Goal: Entertainment & Leisure: Browse casually

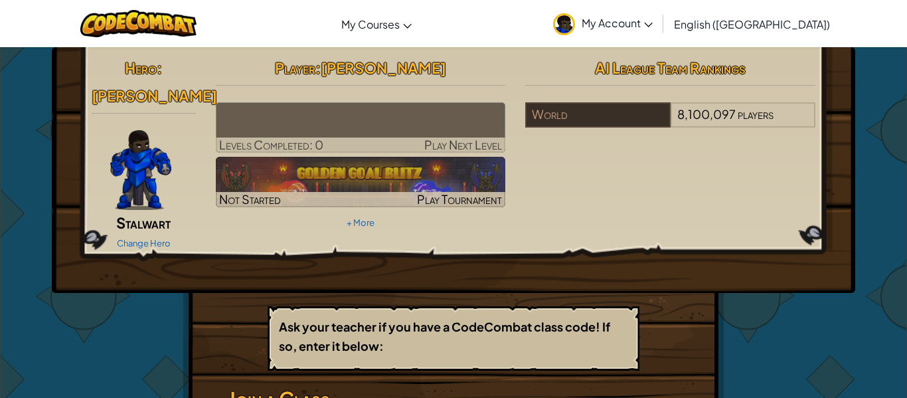
click at [370, 127] on img at bounding box center [361, 127] width 290 height 50
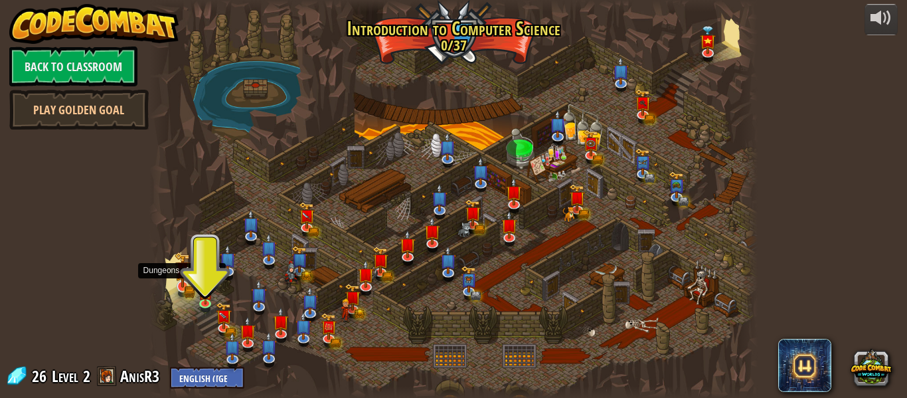
click at [188, 277] on img at bounding box center [183, 269] width 16 height 35
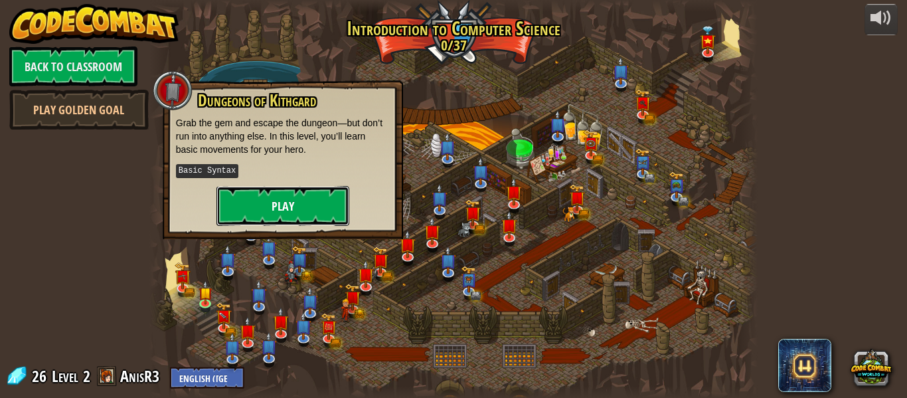
click at [252, 212] on button "Play" at bounding box center [282, 206] width 133 height 40
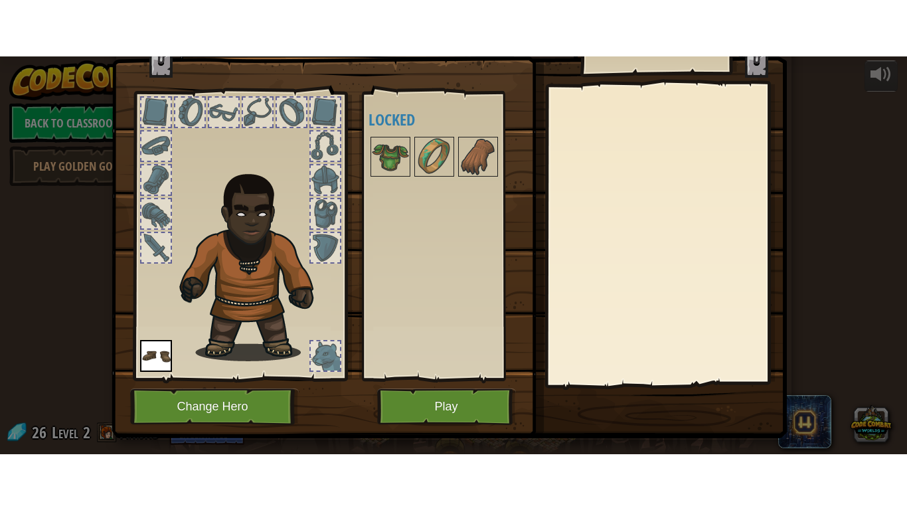
scroll to position [42, 0]
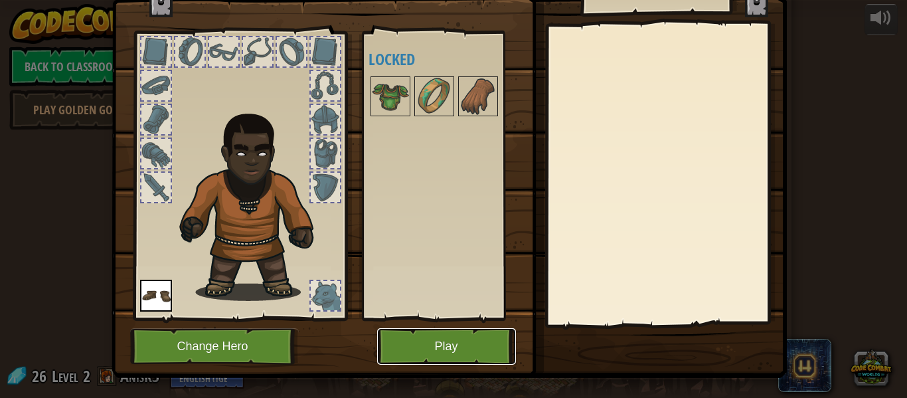
click at [407, 339] on button "Play" at bounding box center [446, 346] width 139 height 37
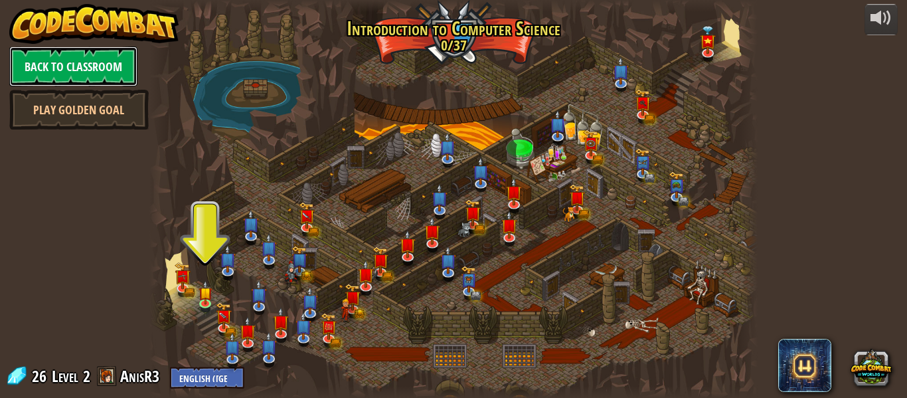
click at [90, 81] on link "Back to Classroom" at bounding box center [73, 66] width 128 height 40
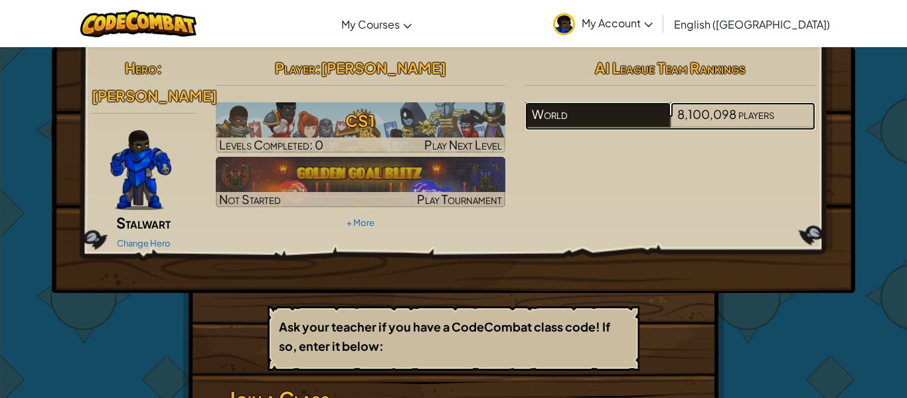
click at [655, 104] on div "World" at bounding box center [597, 114] width 145 height 25
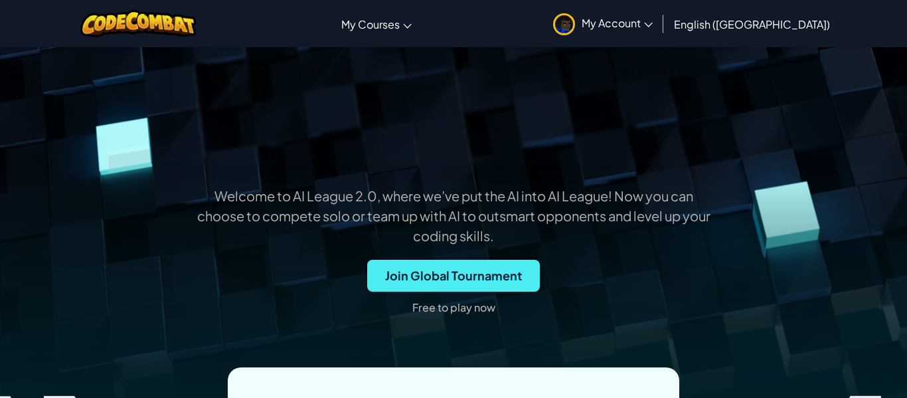
scroll to position [304, 0]
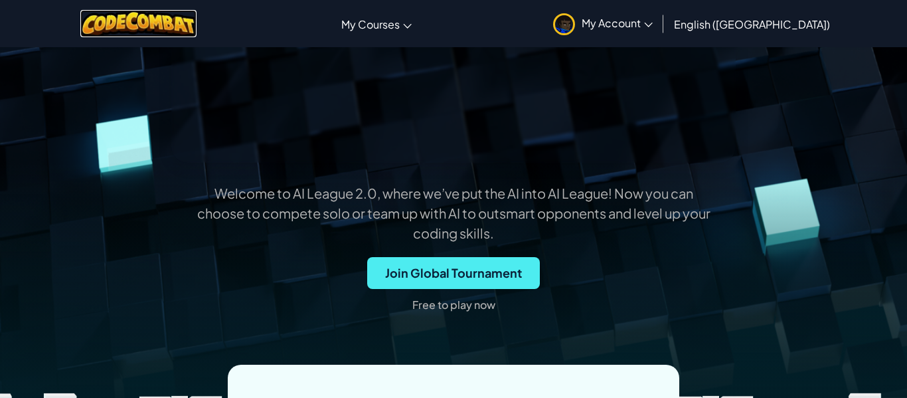
click at [194, 23] on img at bounding box center [138, 23] width 116 height 27
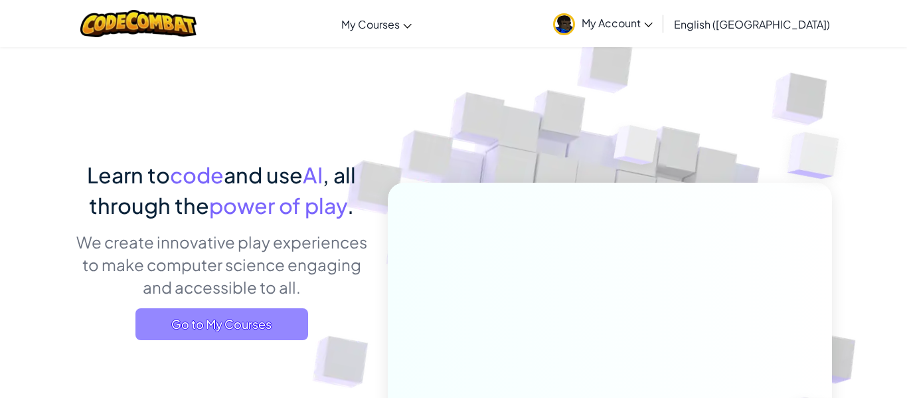
click at [250, 321] on span "Go to My Courses" at bounding box center [221, 324] width 173 height 32
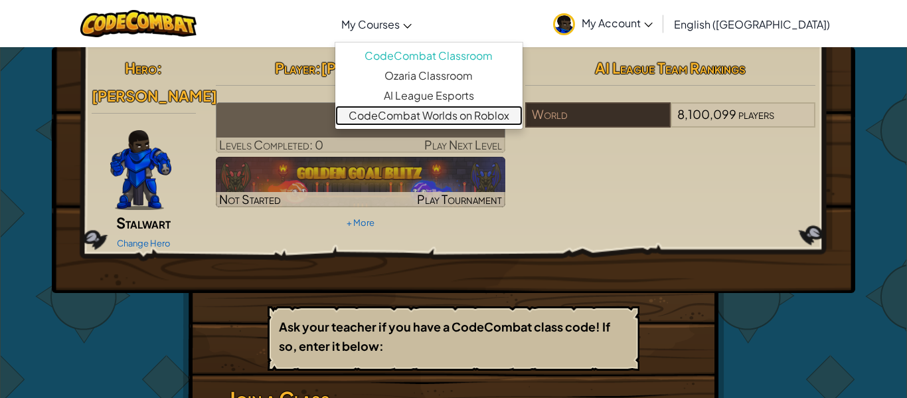
click at [436, 113] on link "CodeCombat Worlds on Roblox" at bounding box center [428, 116] width 187 height 20
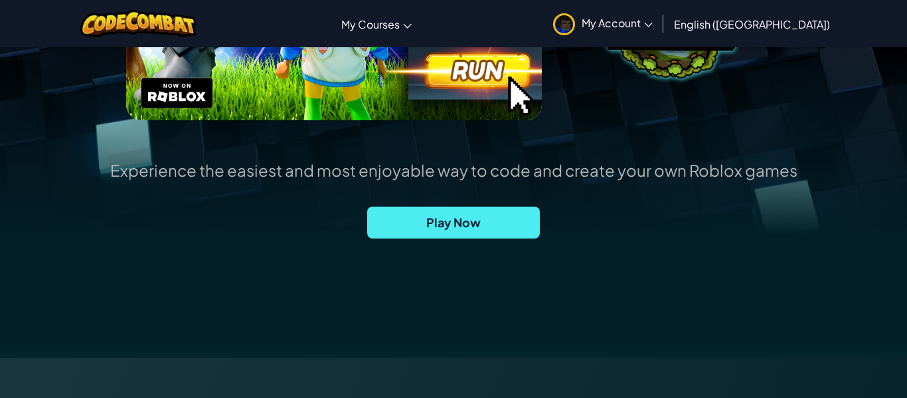
scroll to position [324, 0]
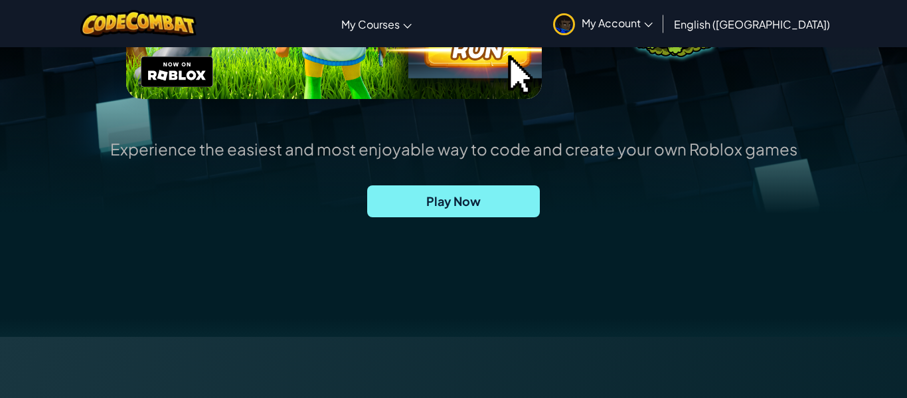
click at [477, 202] on span "Play Now" at bounding box center [453, 201] width 173 height 32
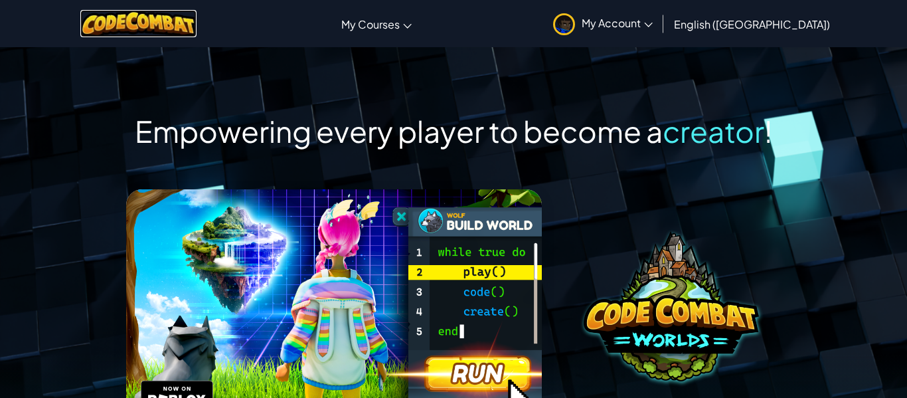
click at [192, 21] on img at bounding box center [138, 23] width 116 height 27
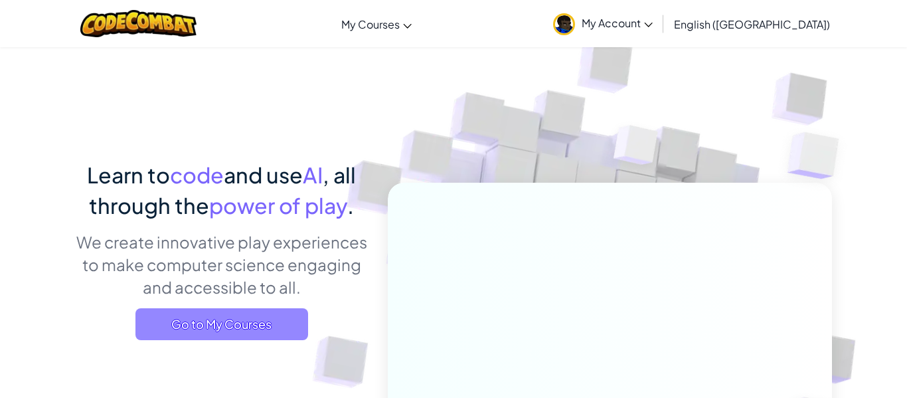
click at [277, 315] on span "Go to My Courses" at bounding box center [221, 324] width 173 height 32
